Goal: Task Accomplishment & Management: Complete application form

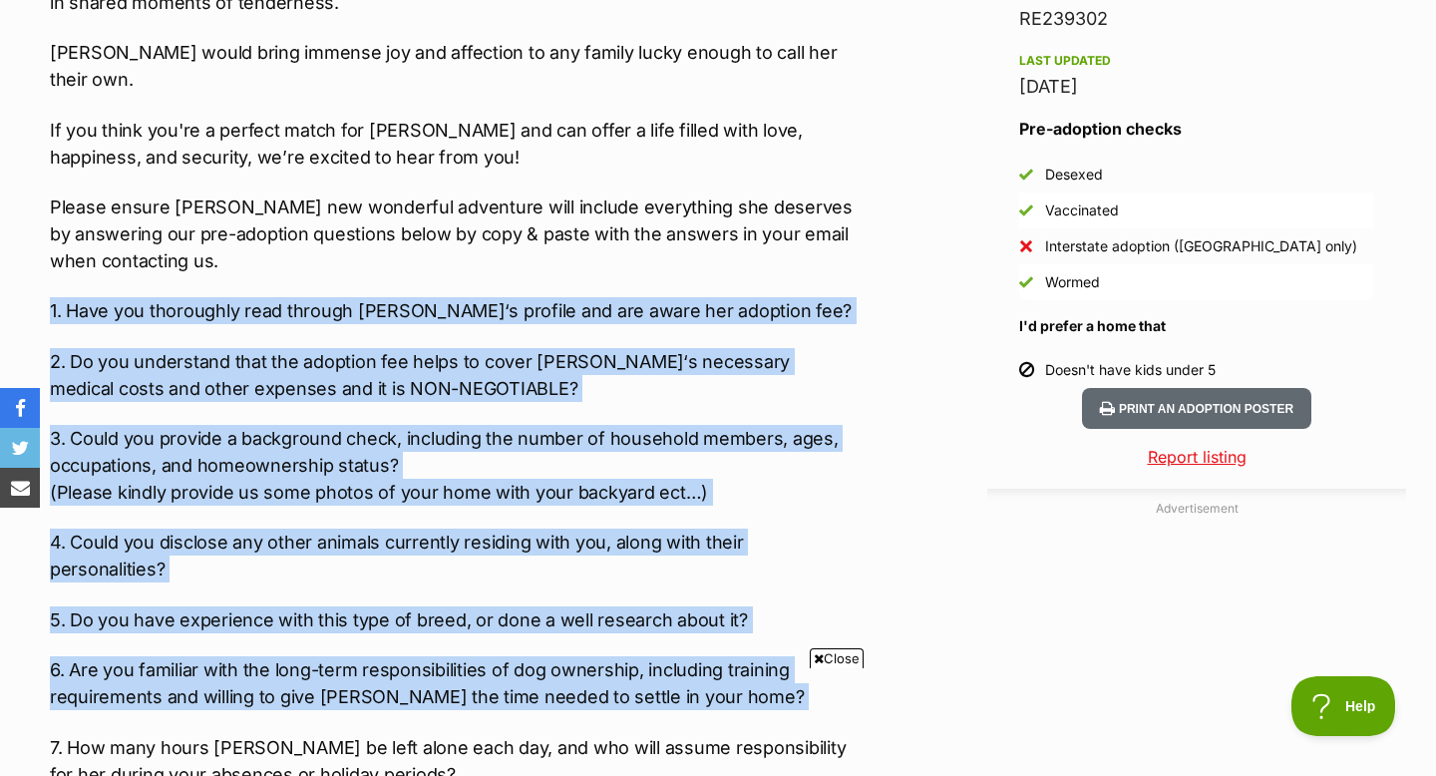
drag, startPoint x: 41, startPoint y: 256, endPoint x: 399, endPoint y: 651, distance: 533.1
click at [399, 651] on div "About Quinn Meet Quinn, a young adult Mini Cavoodle with a heart as beautiful a…" at bounding box center [443, 586] width 826 height 2330
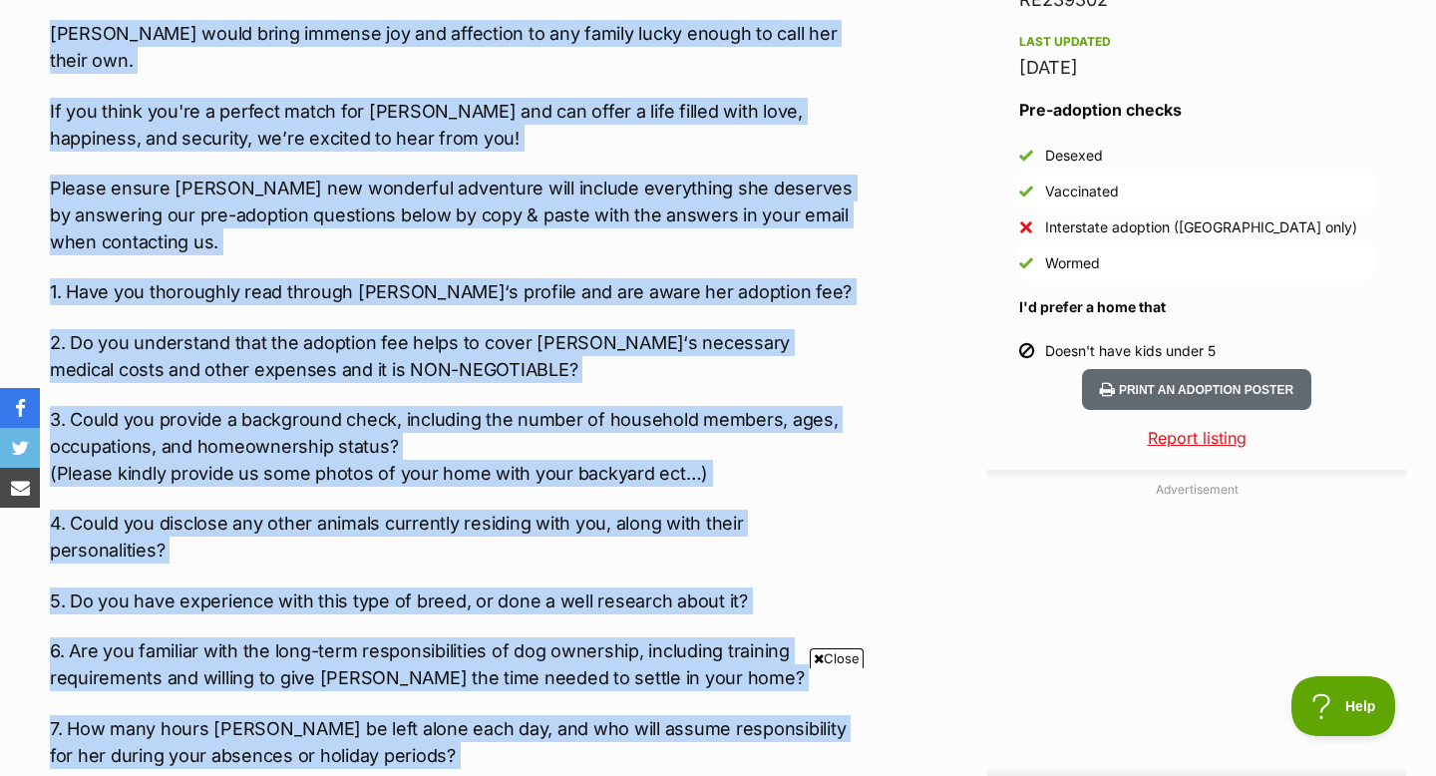
scroll to position [1433, 0]
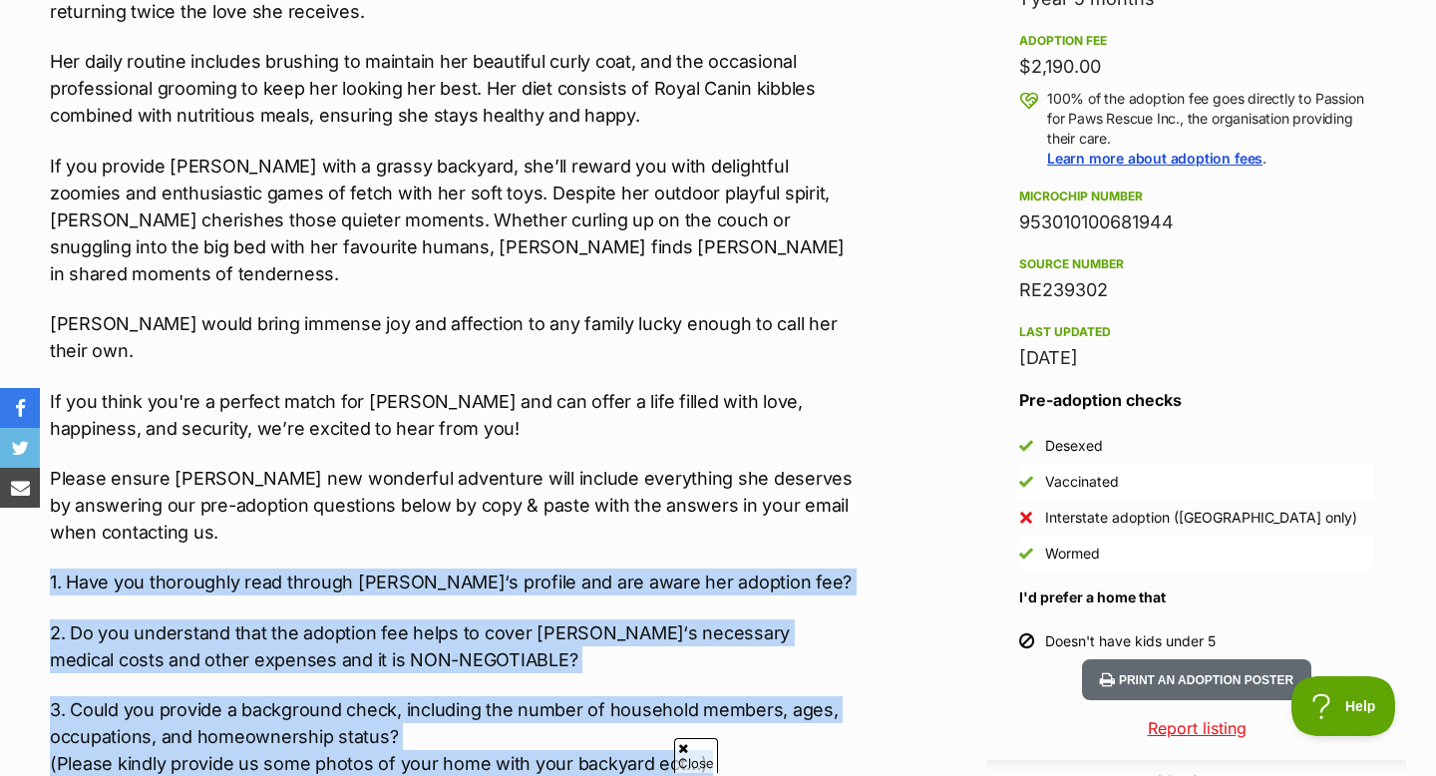
drag, startPoint x: 501, startPoint y: 355, endPoint x: 45, endPoint y: 520, distance: 484.6
copy div "1. Have you thoroughly read through Quinn‘s profile and are aware her adoption …"
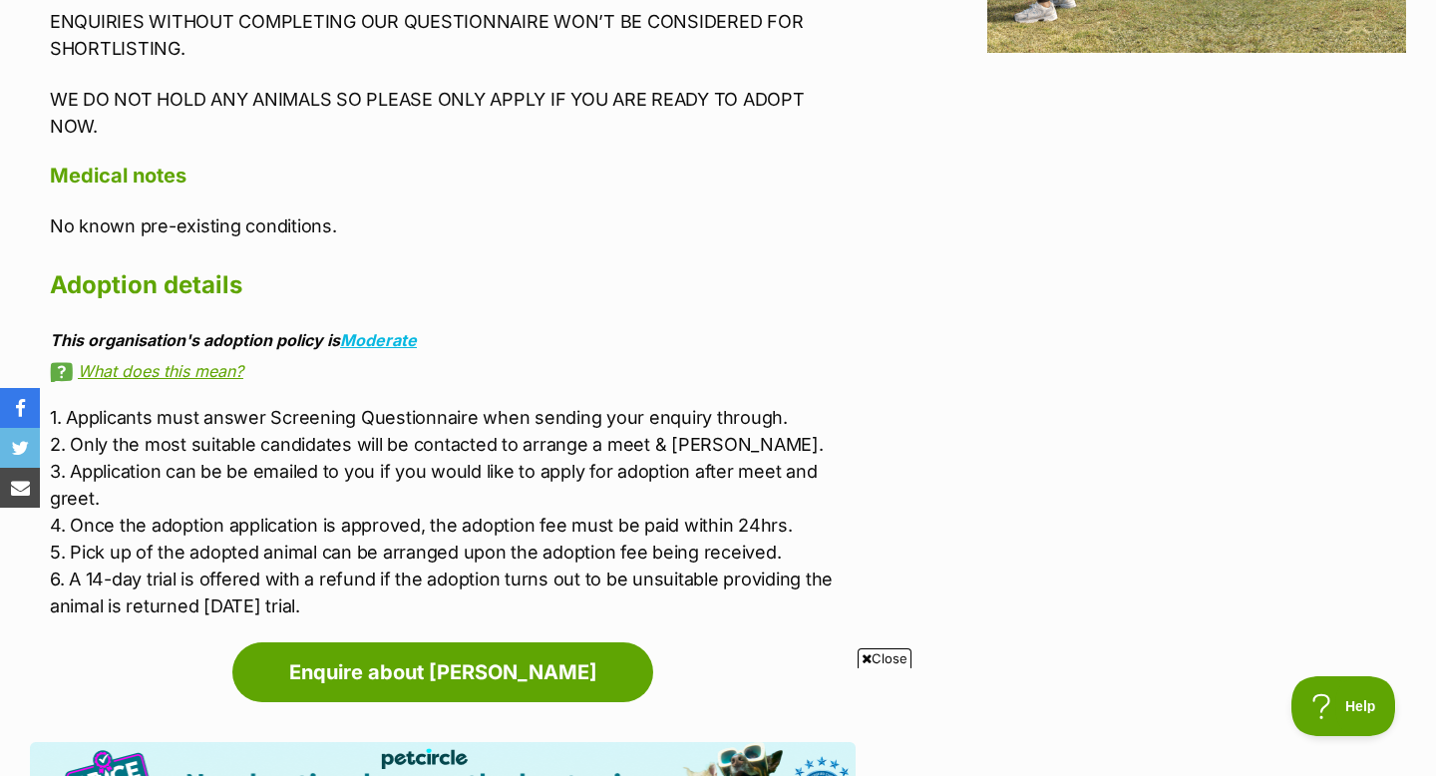
scroll to position [2829, 0]
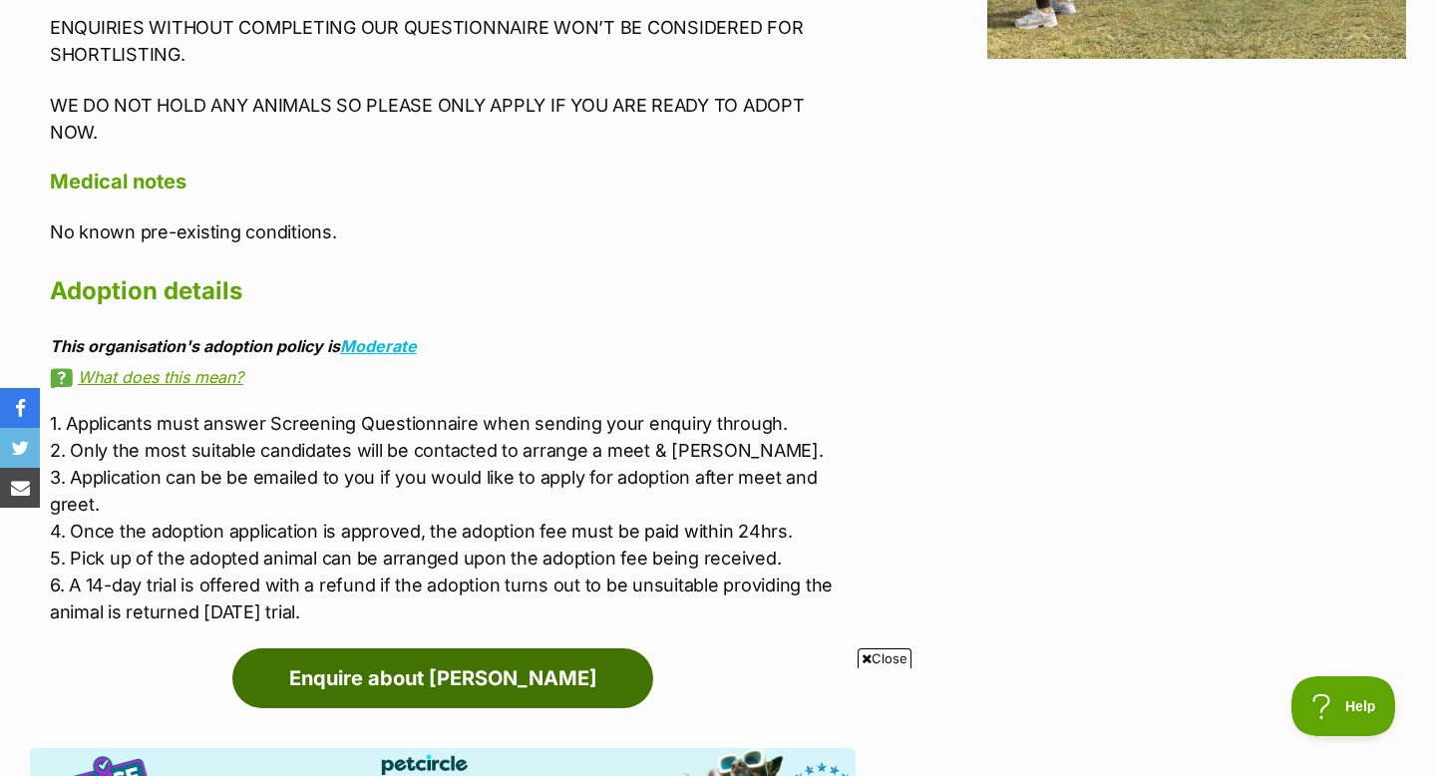
click at [504, 648] on link "Enquire about [PERSON_NAME]" at bounding box center [442, 678] width 421 height 60
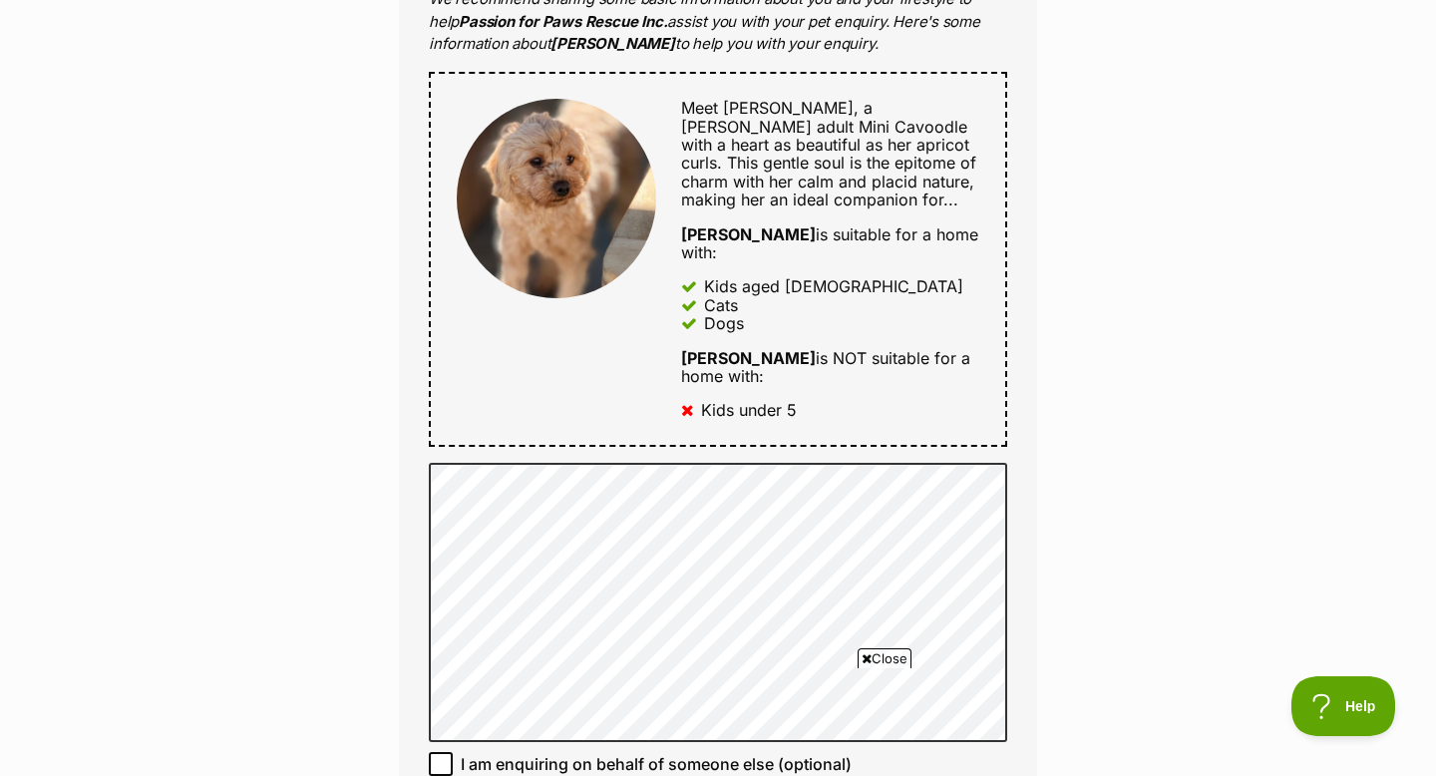
scroll to position [1011, 0]
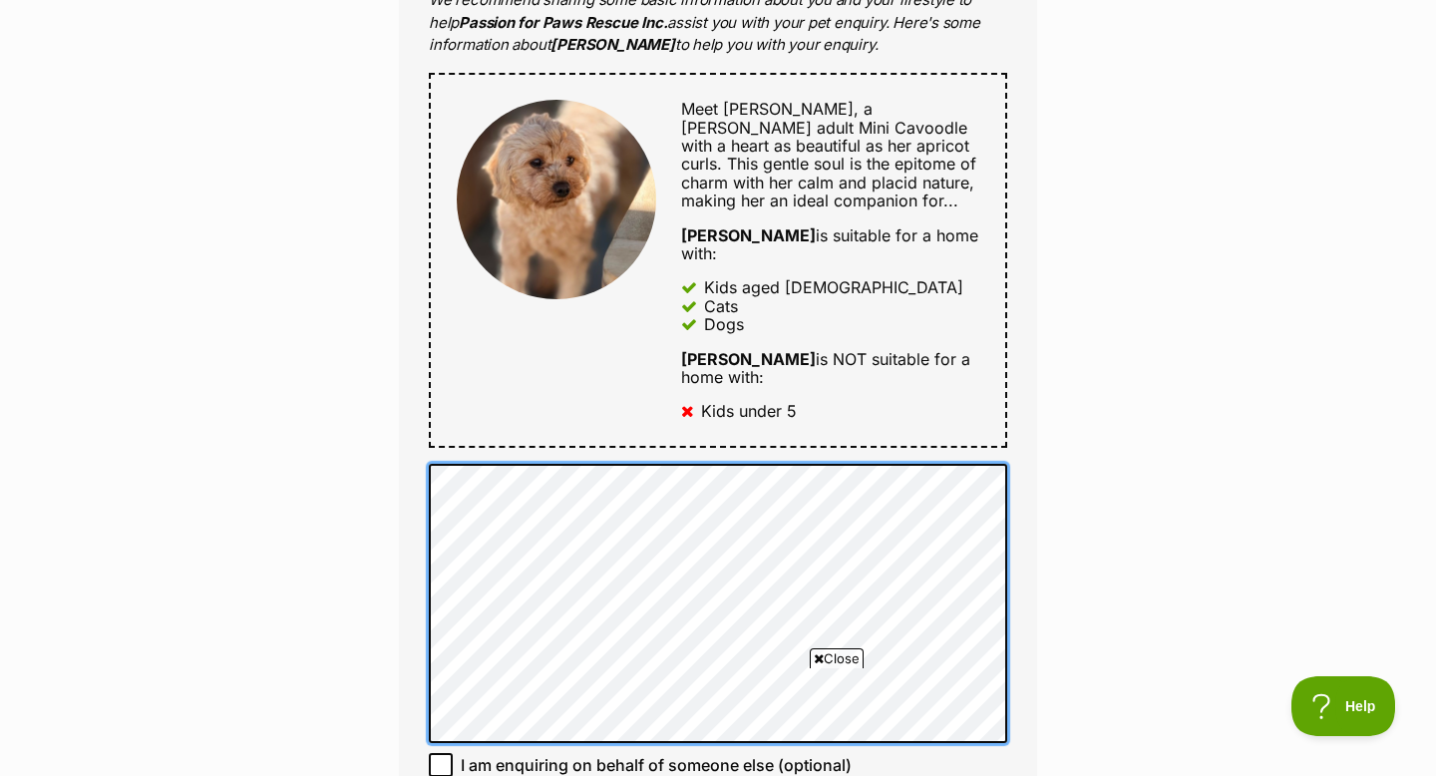
click at [416, 592] on div "Full name [PERSON_NAME] Email We require this to be able to send you communicat…" at bounding box center [718, 237] width 638 height 1391
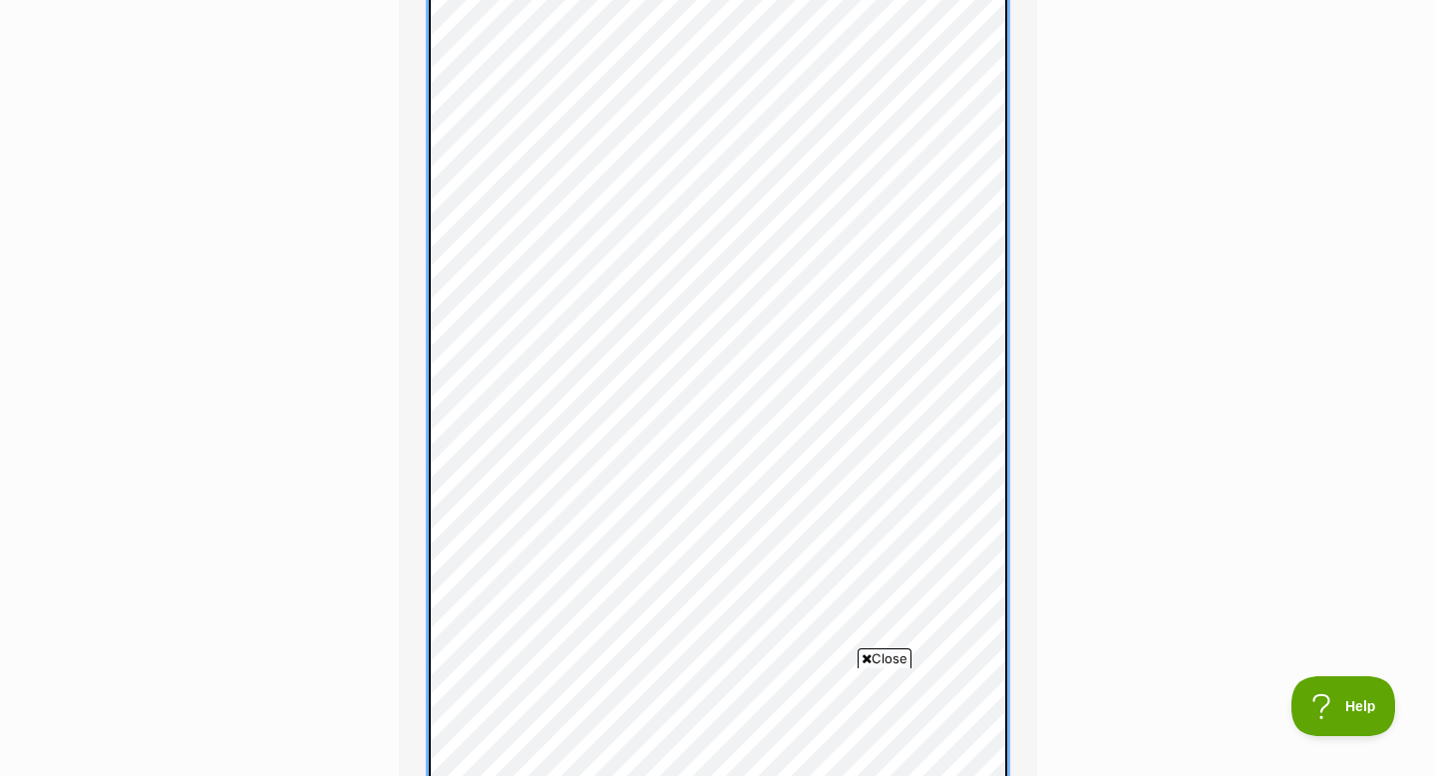
scroll to position [2191, 0]
